Goal: Check status: Check status

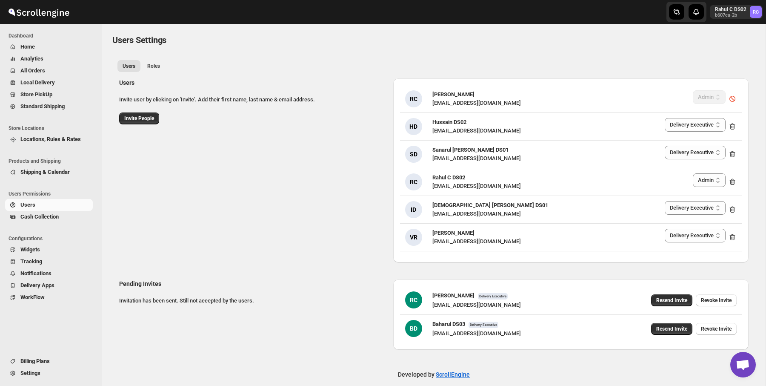
select select "637b767fbaab0276b10c91d5"
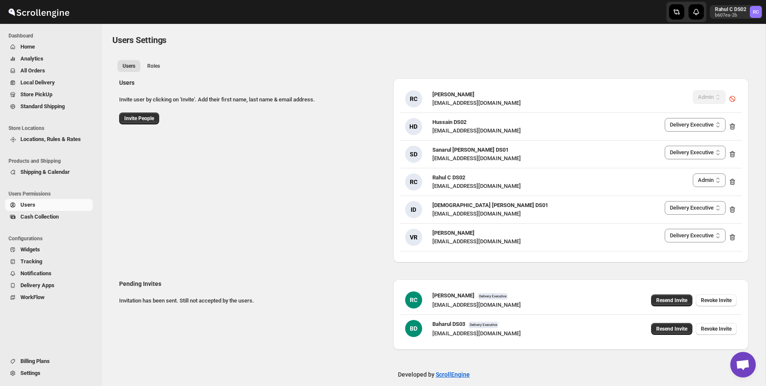
click at [56, 69] on span "All Orders" at bounding box center [55, 70] width 71 height 9
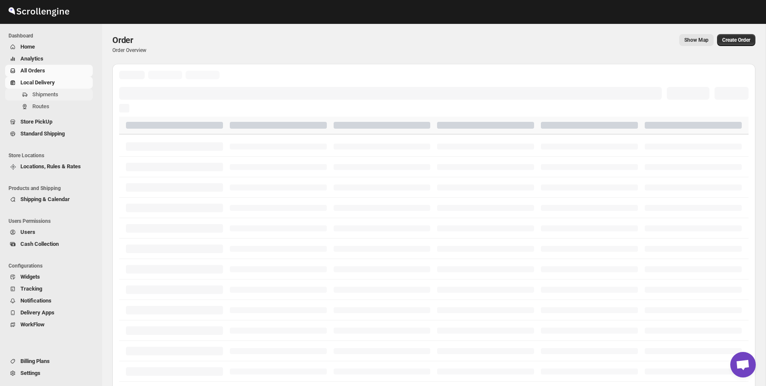
click at [50, 90] on span "Shipments" at bounding box center [61, 94] width 59 height 9
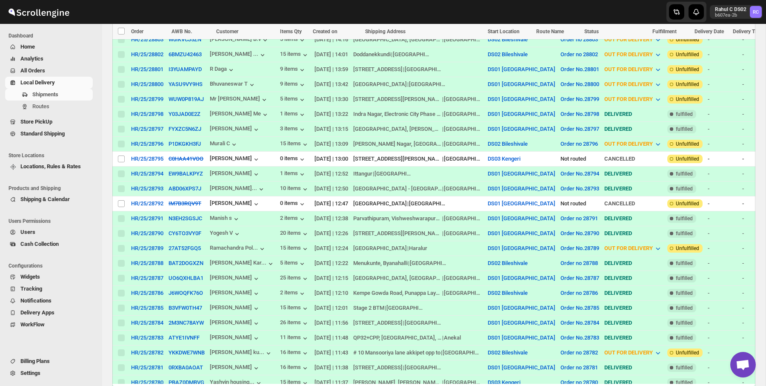
scroll to position [245, 0]
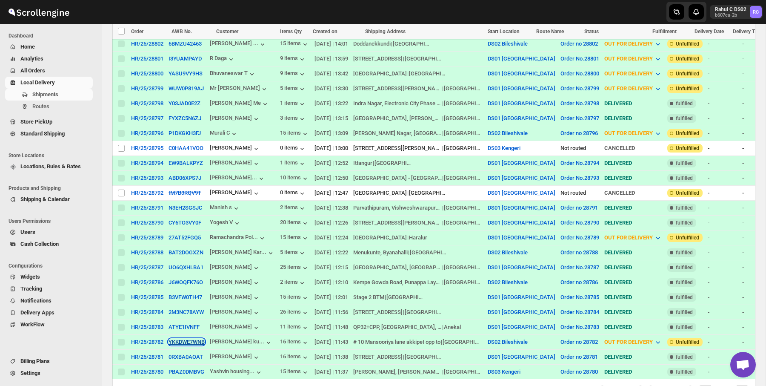
click at [194, 344] on button "YKKDWE7WNB" at bounding box center [187, 341] width 36 height 6
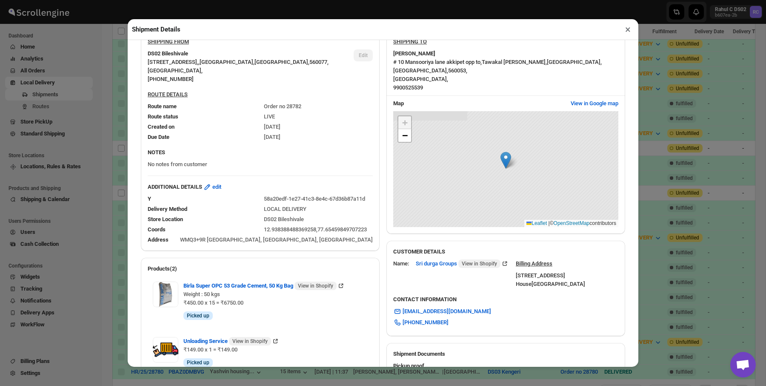
scroll to position [13, 0]
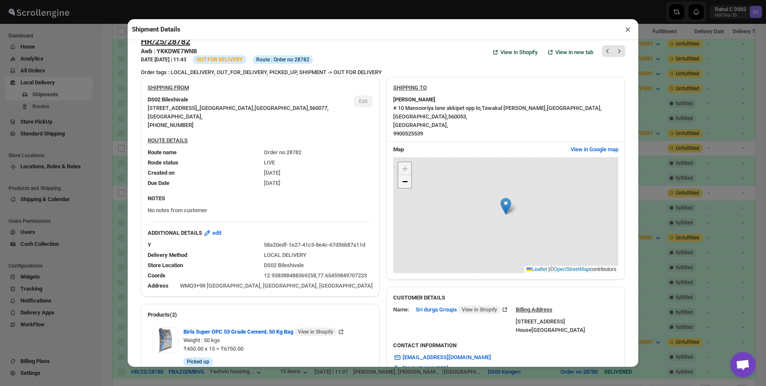
click at [406, 182] on span "−" at bounding box center [405, 181] width 6 height 11
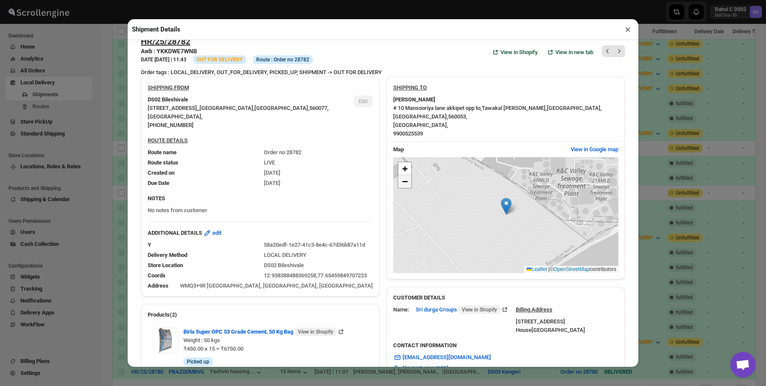
click at [406, 182] on span "−" at bounding box center [405, 181] width 6 height 11
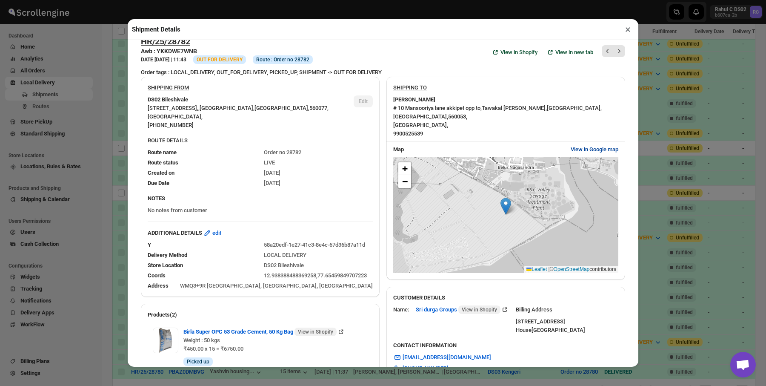
click at [601, 150] on span "View in Google map" at bounding box center [595, 149] width 48 height 9
